Goal: Information Seeking & Learning: Check status

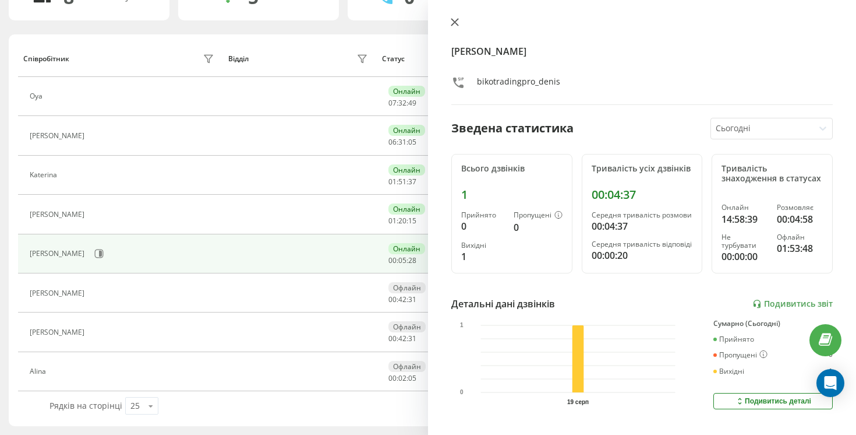
click at [458, 26] on icon at bounding box center [455, 22] width 7 height 7
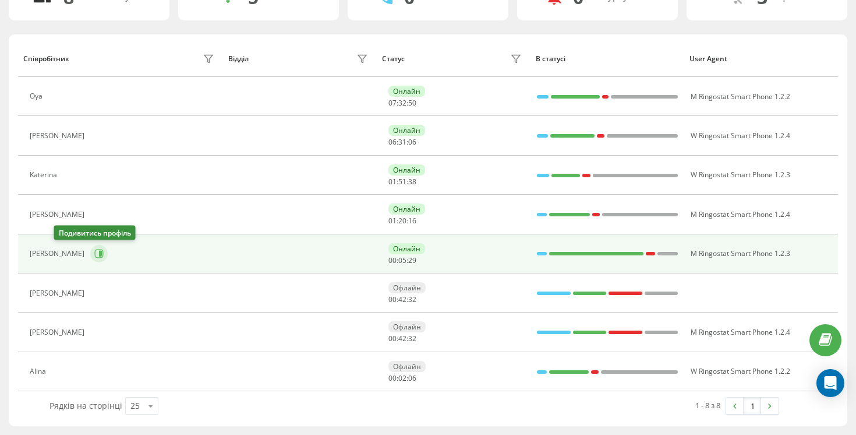
click at [99, 252] on icon at bounding box center [100, 254] width 3 height 6
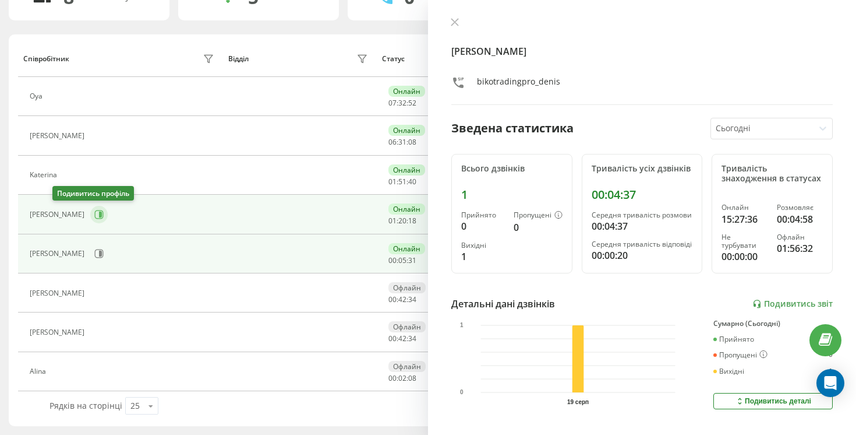
click at [99, 217] on icon at bounding box center [100, 214] width 3 height 6
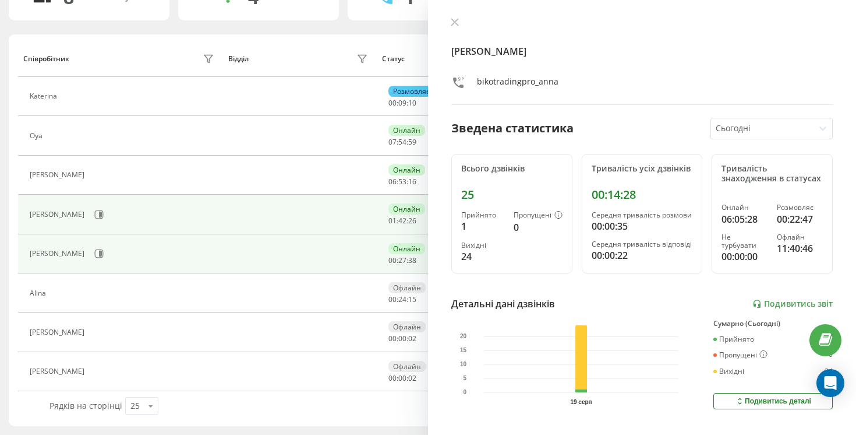
click at [58, 263] on div "[PERSON_NAME]" at bounding box center [123, 254] width 187 height 20
click at [94, 258] on icon at bounding box center [98, 253] width 9 height 9
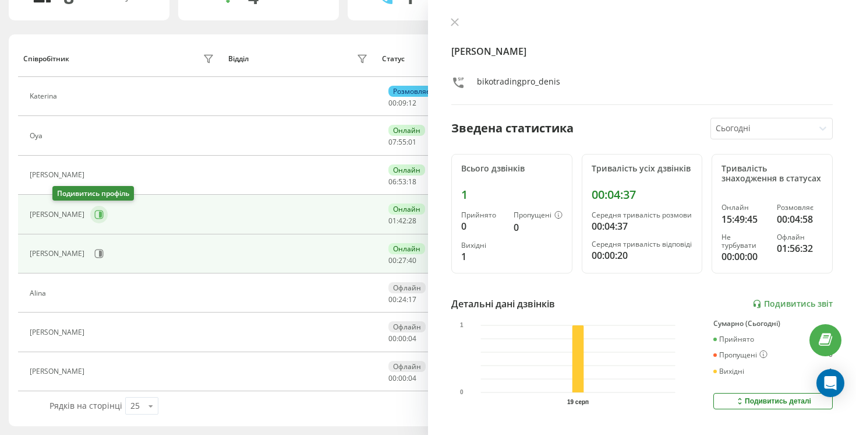
click at [90, 213] on button at bounding box center [98, 214] width 17 height 17
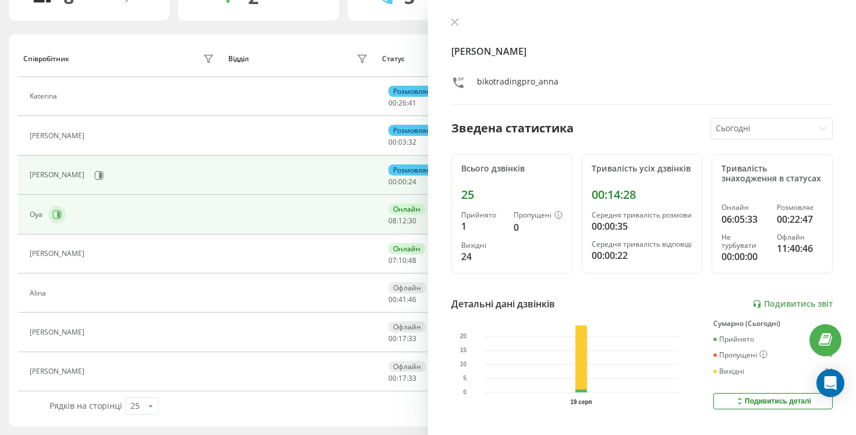
click at [59, 216] on icon at bounding box center [58, 214] width 3 height 6
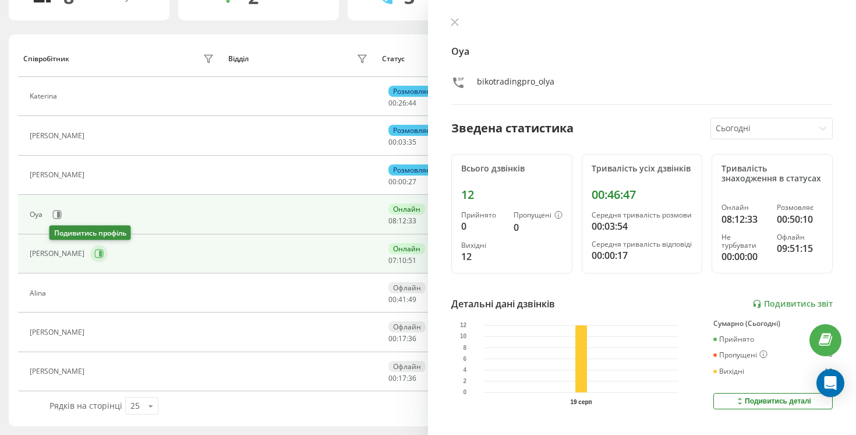
click at [94, 255] on icon at bounding box center [98, 253] width 9 height 9
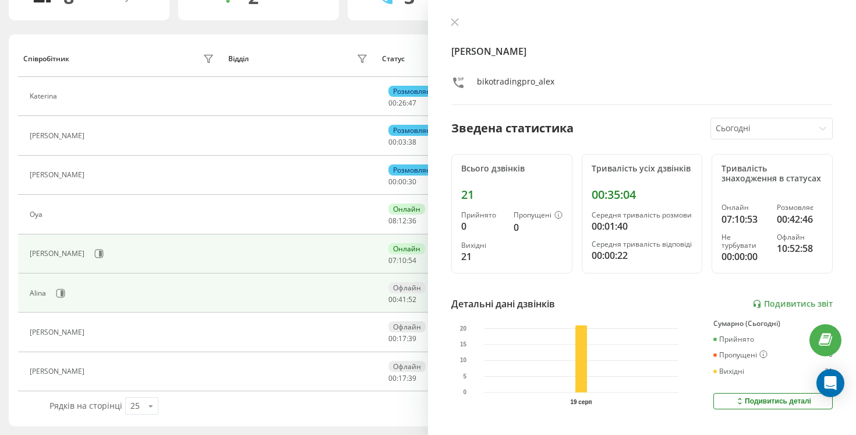
click at [58, 306] on td "Alina" at bounding box center [120, 292] width 205 height 39
click at [58, 297] on button at bounding box center [60, 292] width 17 height 17
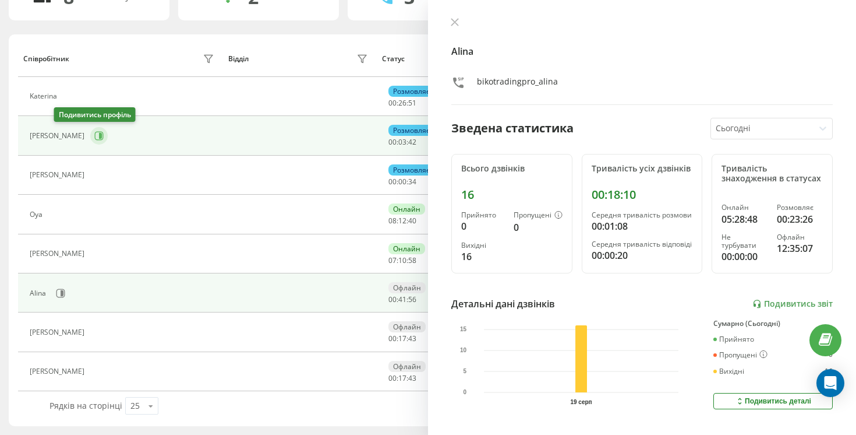
click at [90, 135] on button at bounding box center [98, 135] width 17 height 17
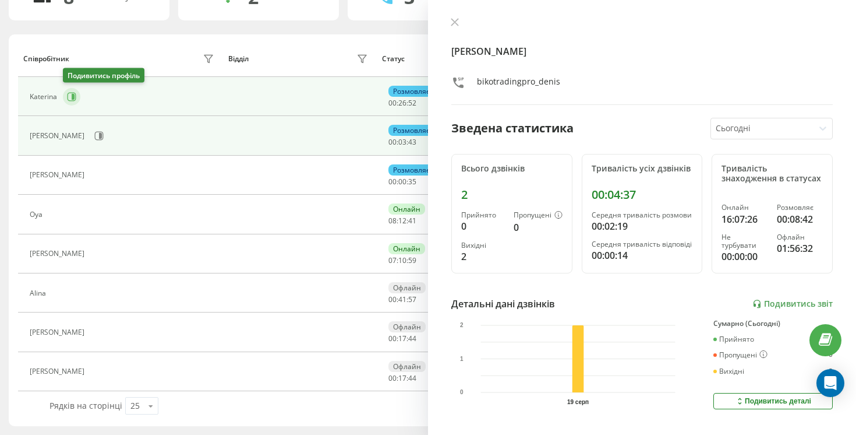
click at [68, 96] on icon at bounding box center [71, 96] width 9 height 9
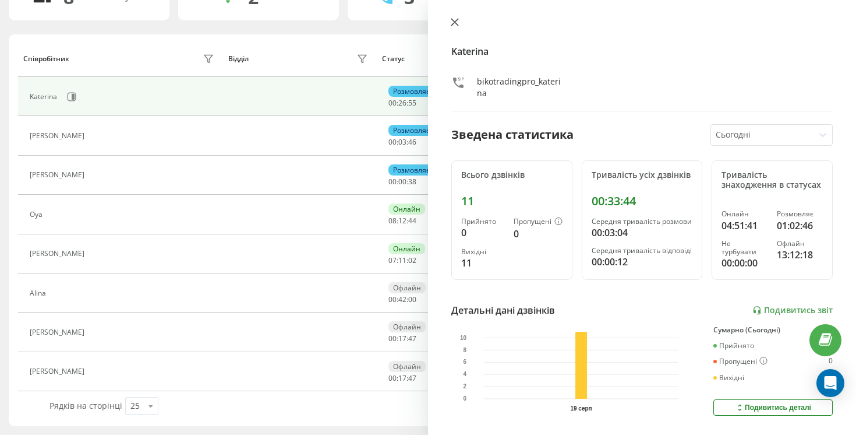
click at [461, 21] on button at bounding box center [454, 22] width 15 height 11
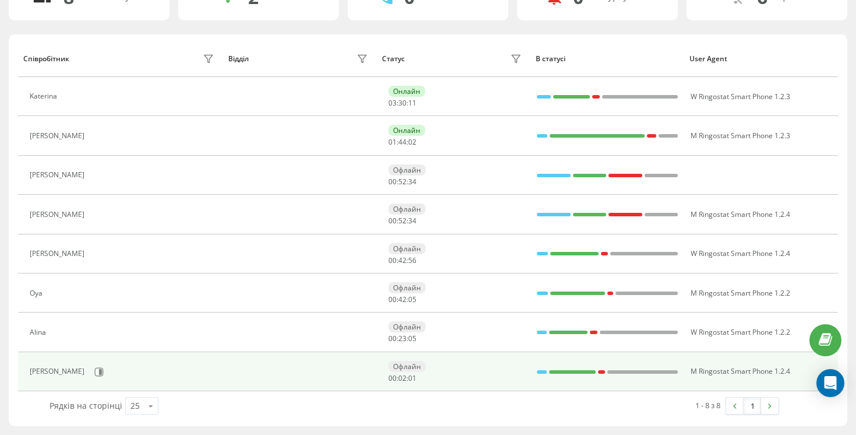
click at [62, 362] on div "[PERSON_NAME]" at bounding box center [123, 372] width 187 height 20
click at [95, 367] on icon at bounding box center [99, 371] width 9 height 9
